Goal: Navigation & Orientation: Find specific page/section

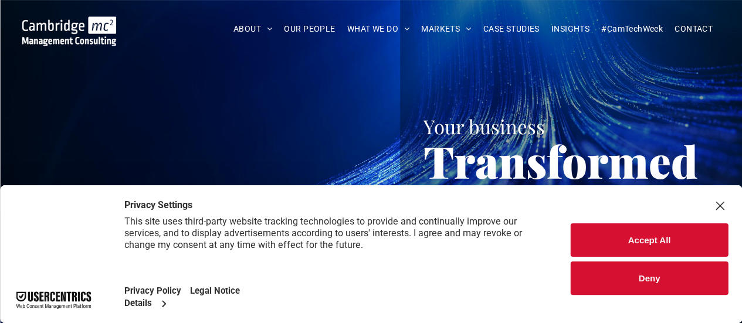
click at [330, 220] on div "Privacy Settings This site uses third-party website tracking technologies to pr…" at bounding box center [333, 225] width 418 height 52
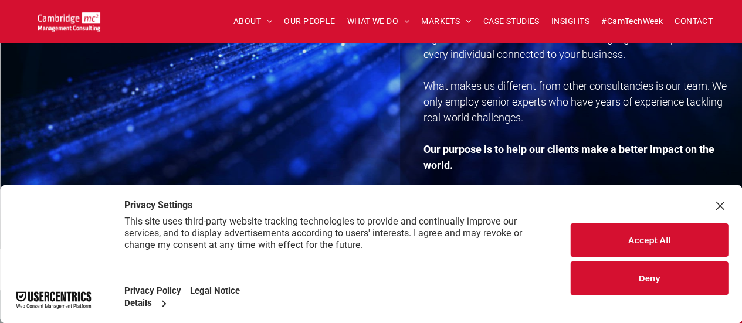
scroll to position [178, 0]
click at [656, 233] on button "Accept All" at bounding box center [649, 239] width 157 height 33
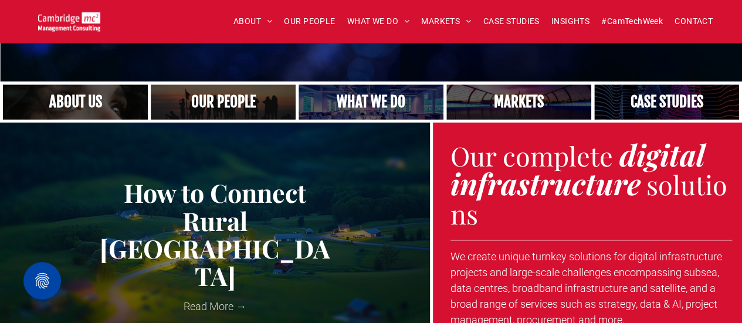
scroll to position [0, 0]
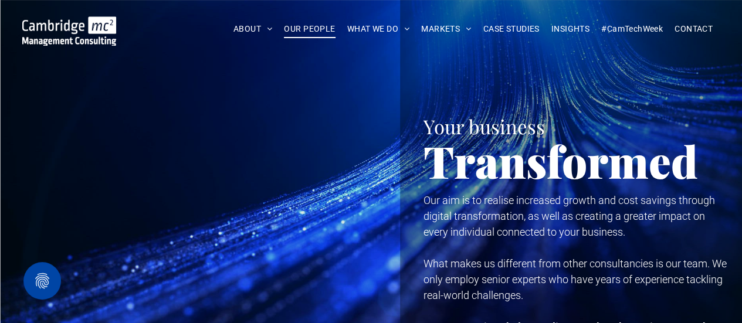
click at [309, 30] on span "OUR PEOPLE" at bounding box center [309, 29] width 51 height 18
